Goal: Task Accomplishment & Management: Manage account settings

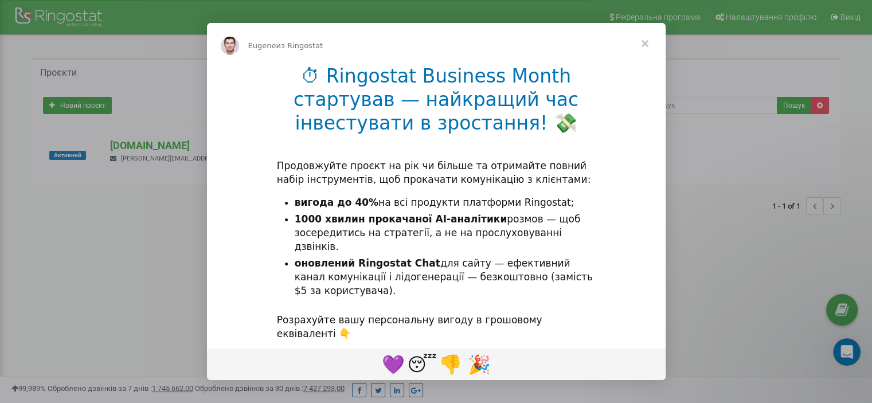
click at [642, 44] on span "Закрыть" at bounding box center [644, 43] width 41 height 41
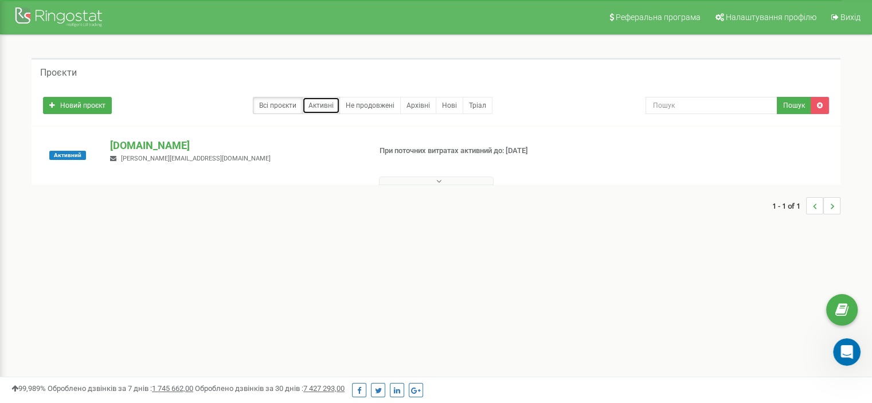
click at [322, 103] on link "Активні" at bounding box center [321, 105] width 38 height 17
click at [436, 178] on icon at bounding box center [438, 181] width 5 height 8
